Goal: Information Seeking & Learning: Learn about a topic

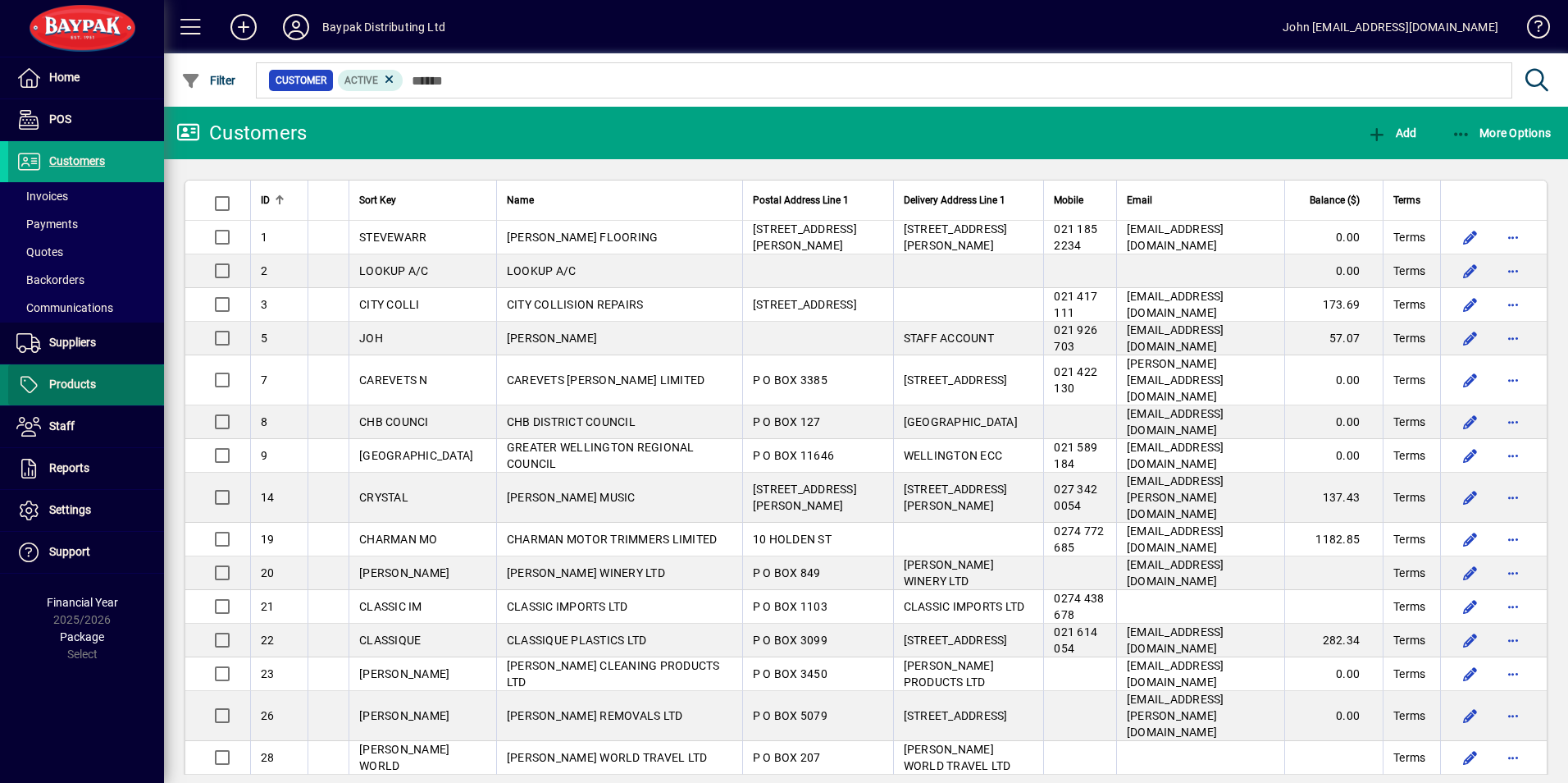
click at [71, 384] on span "Products" at bounding box center [72, 383] width 46 height 13
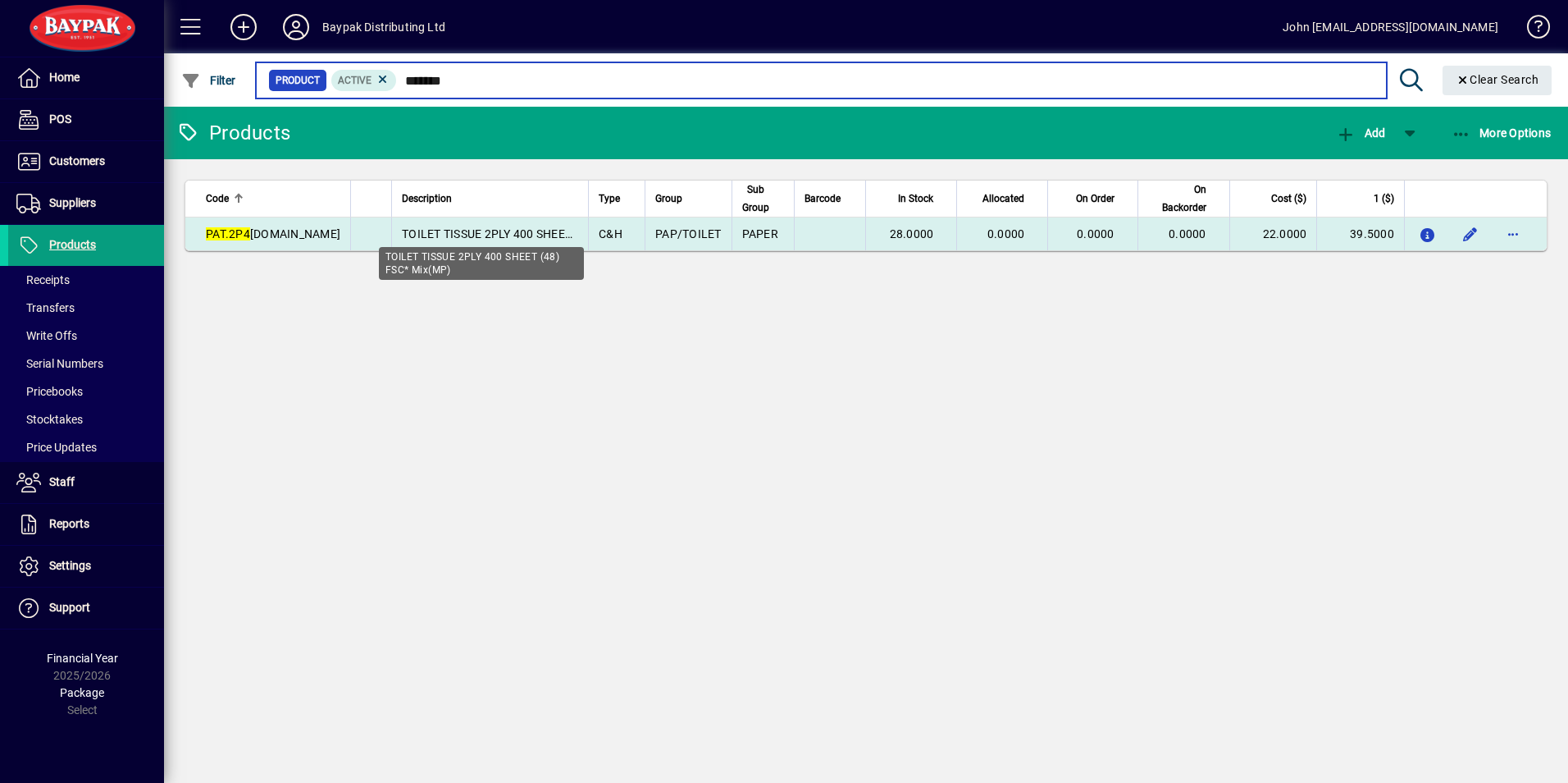
type input "*******"
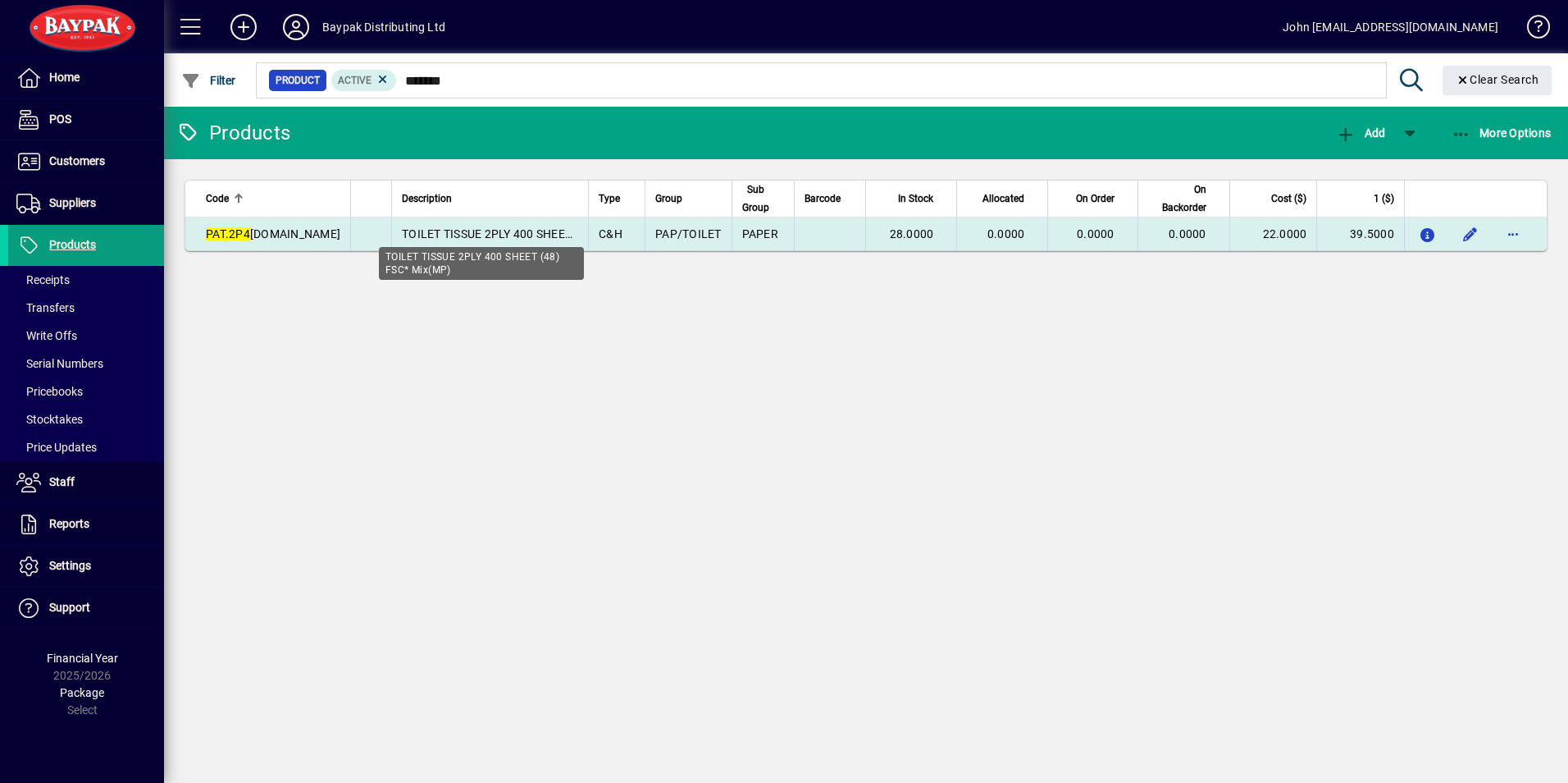
click at [435, 236] on span "TOILET TISSUE 2PLY 400 SHEET (48) FSC* Mix(MP)" at bounding box center [537, 233] width 272 height 13
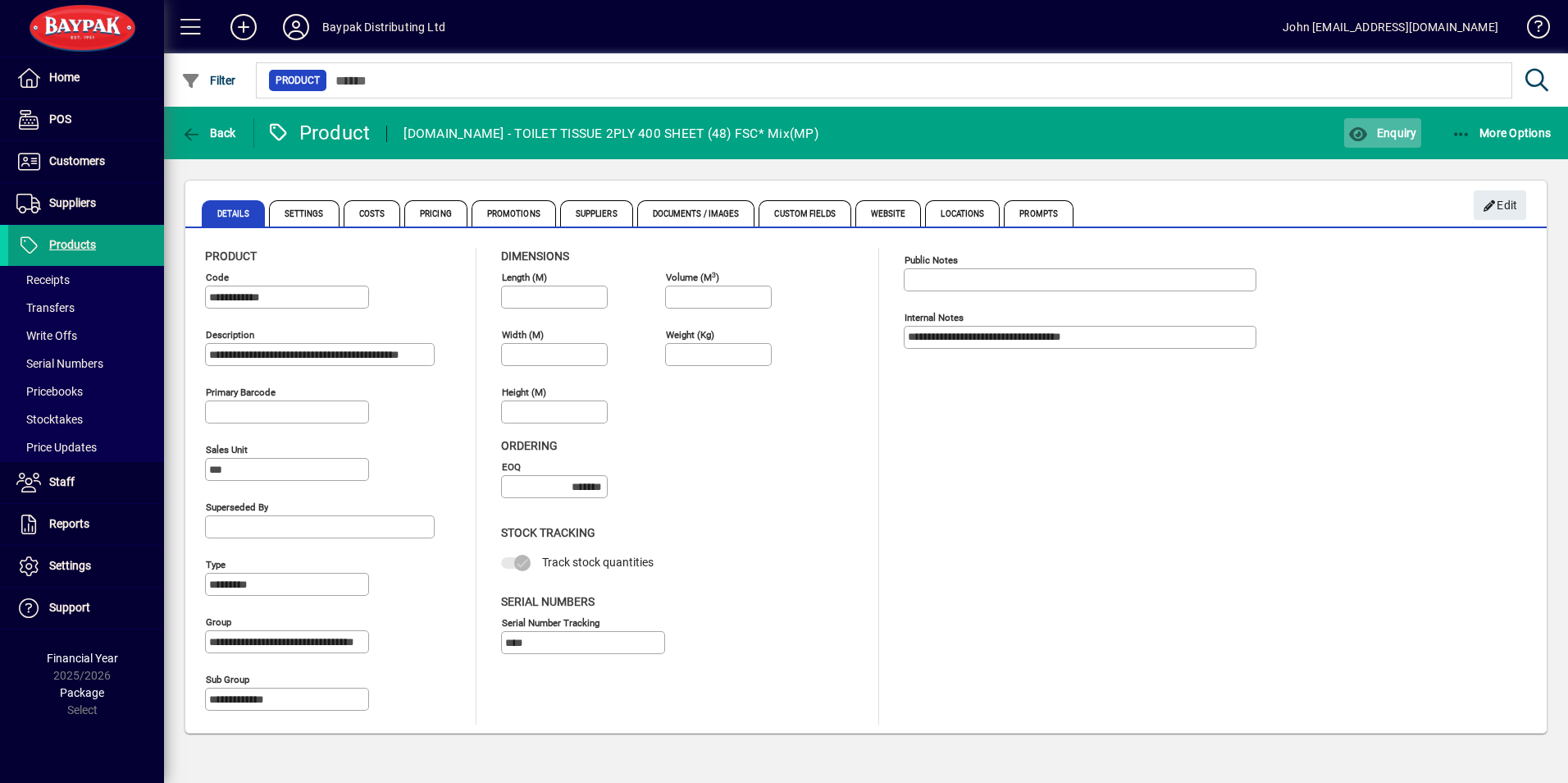
click at [1385, 135] on span "Enquiry" at bounding box center [1382, 132] width 68 height 13
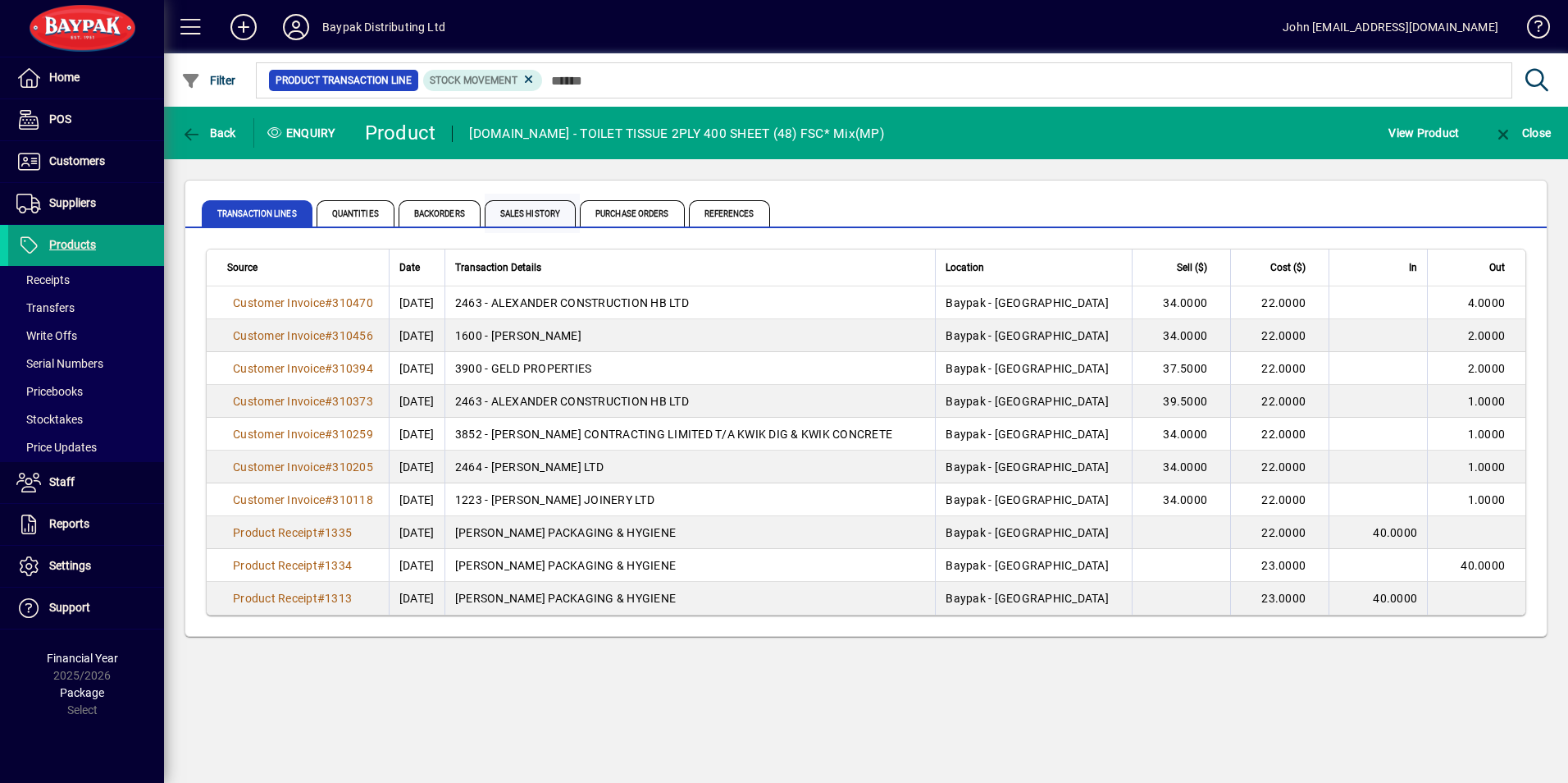
click at [520, 210] on span "Sales History" at bounding box center [530, 213] width 91 height 27
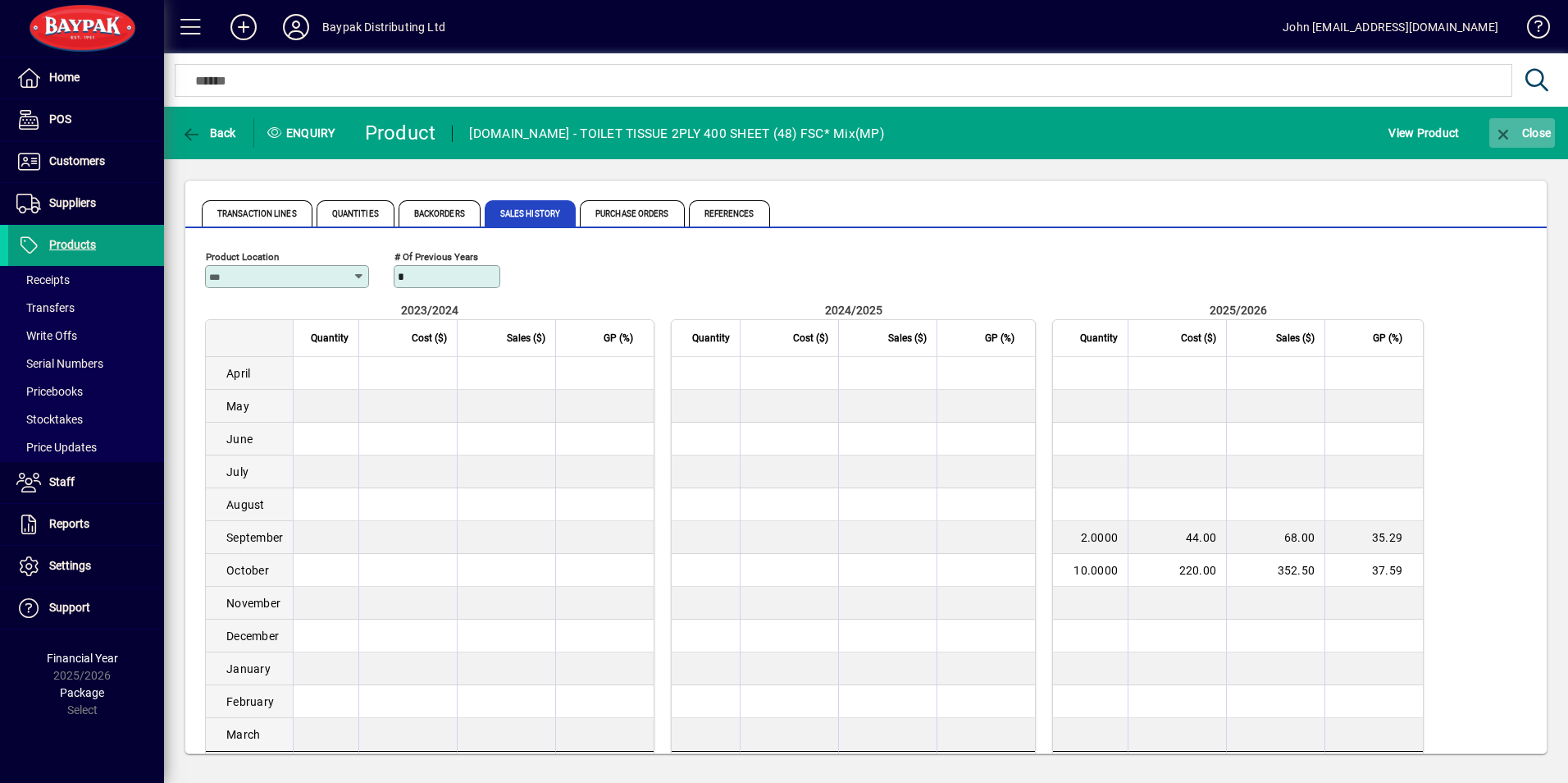
click at [1528, 130] on span "Close" at bounding box center [1522, 132] width 57 height 13
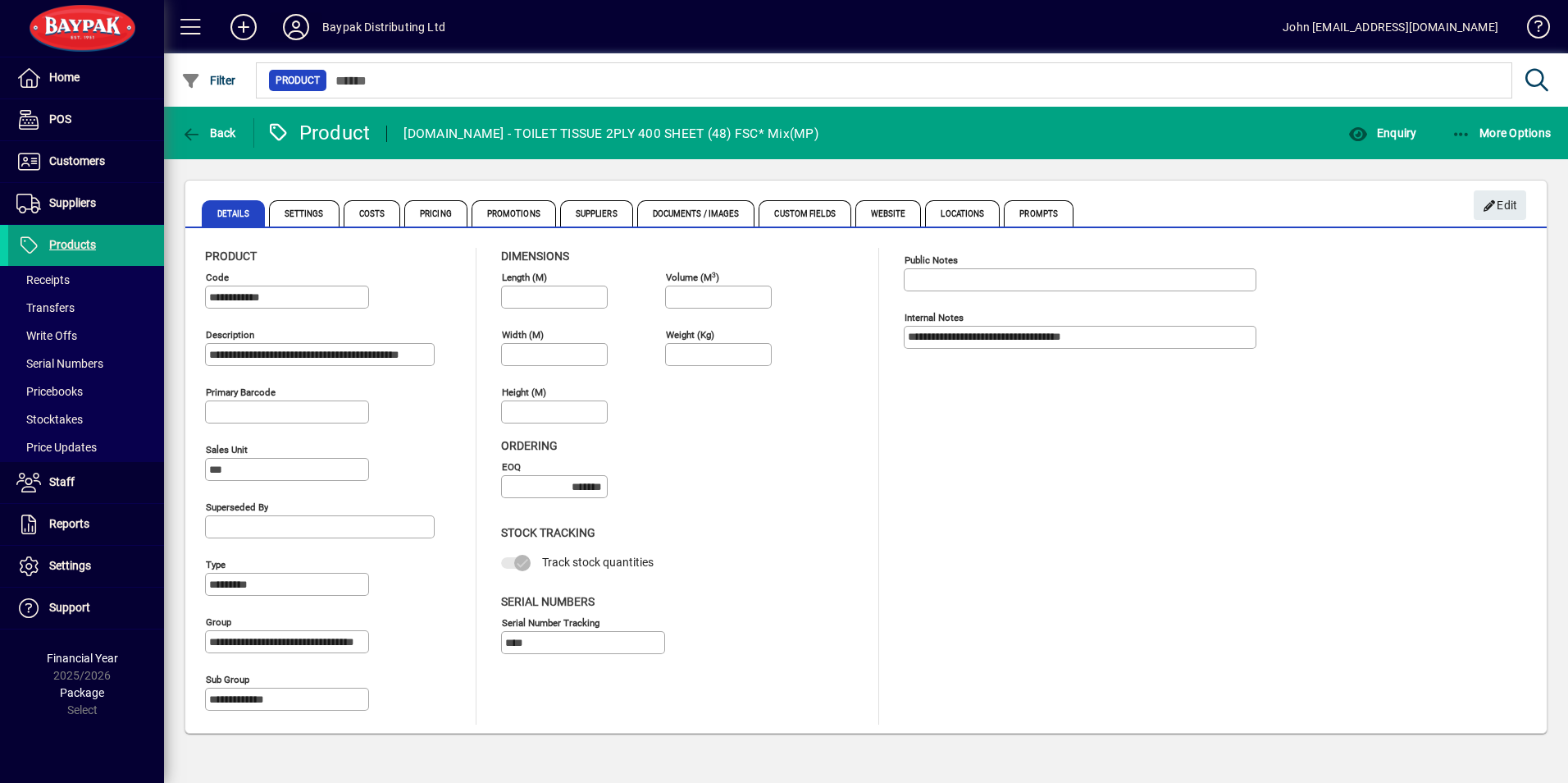
click at [290, 28] on icon at bounding box center [295, 27] width 32 height 27
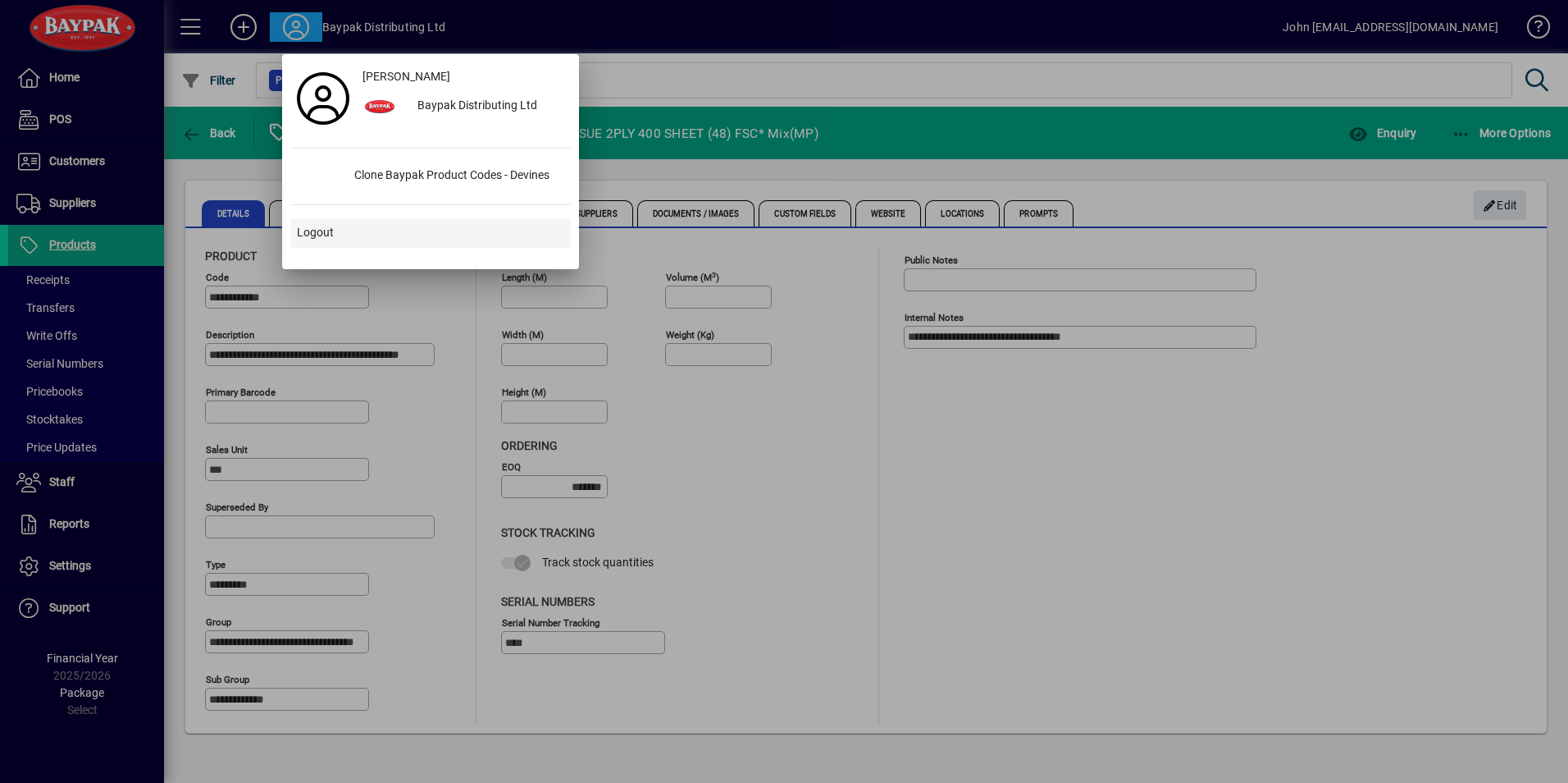
click at [304, 233] on span "Logout" at bounding box center [315, 231] width 36 height 17
